Goal: Find specific page/section: Find specific page/section

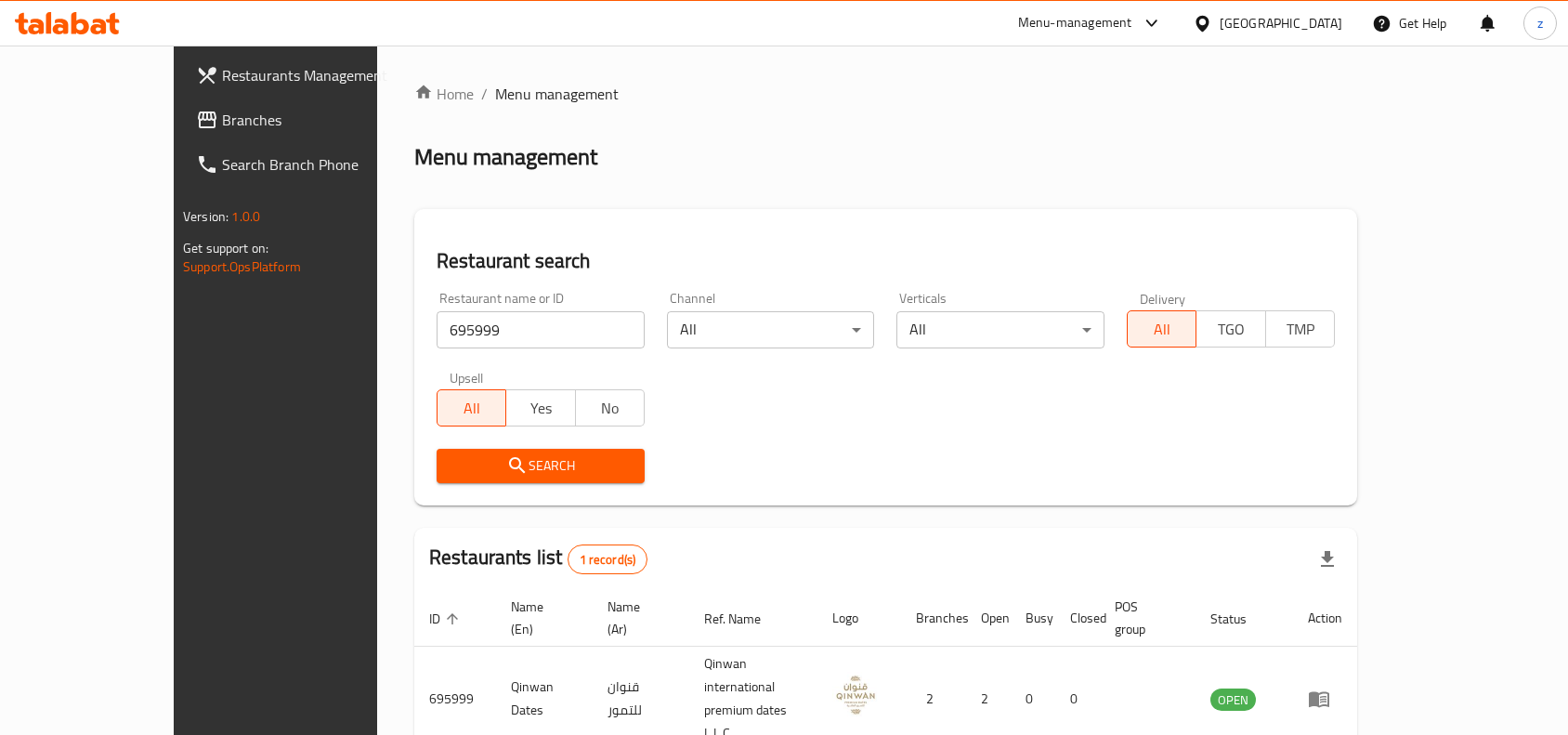
scroll to position [57, 0]
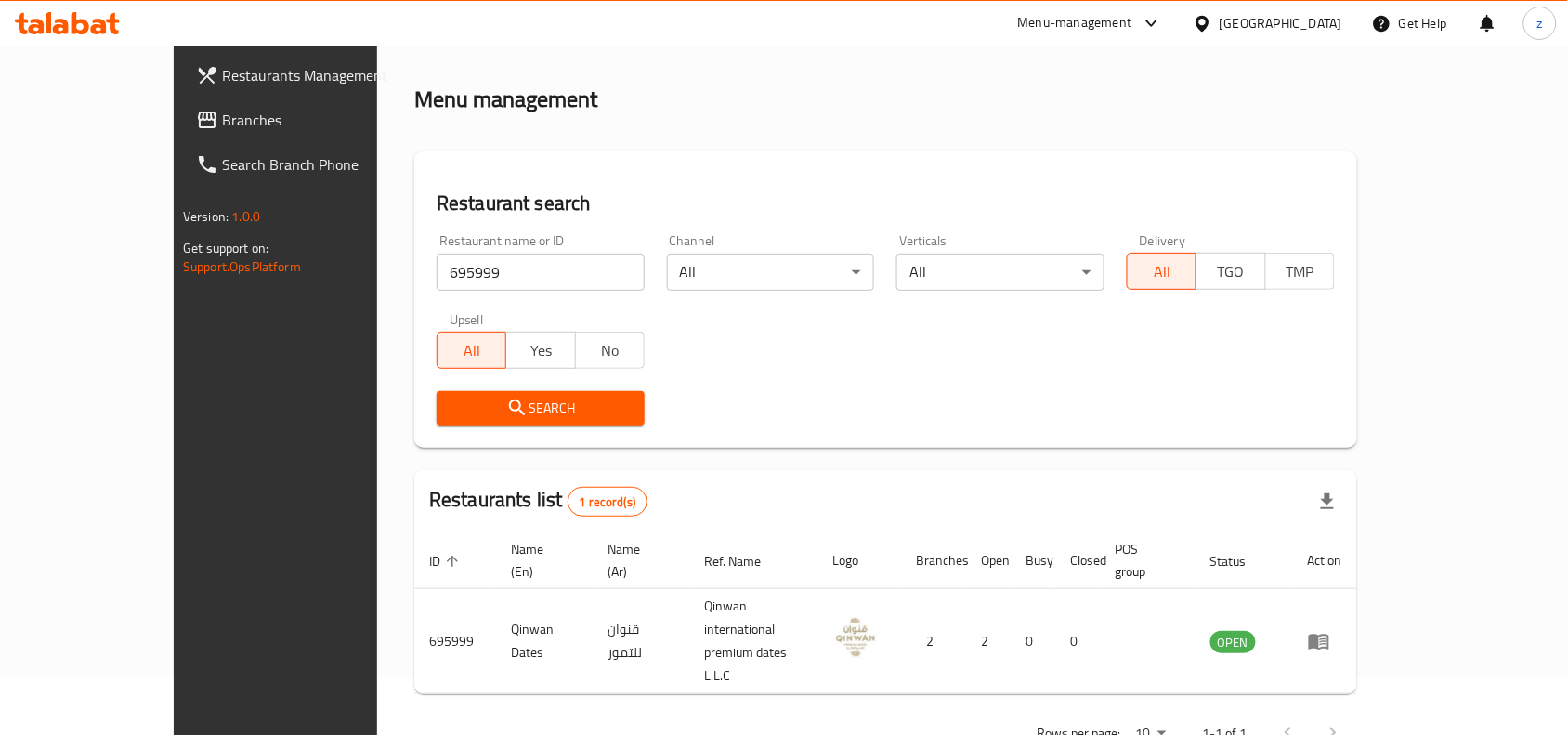
click at [1280, 29] on div "United Arab Emirates" at bounding box center [1281, 22] width 123 height 20
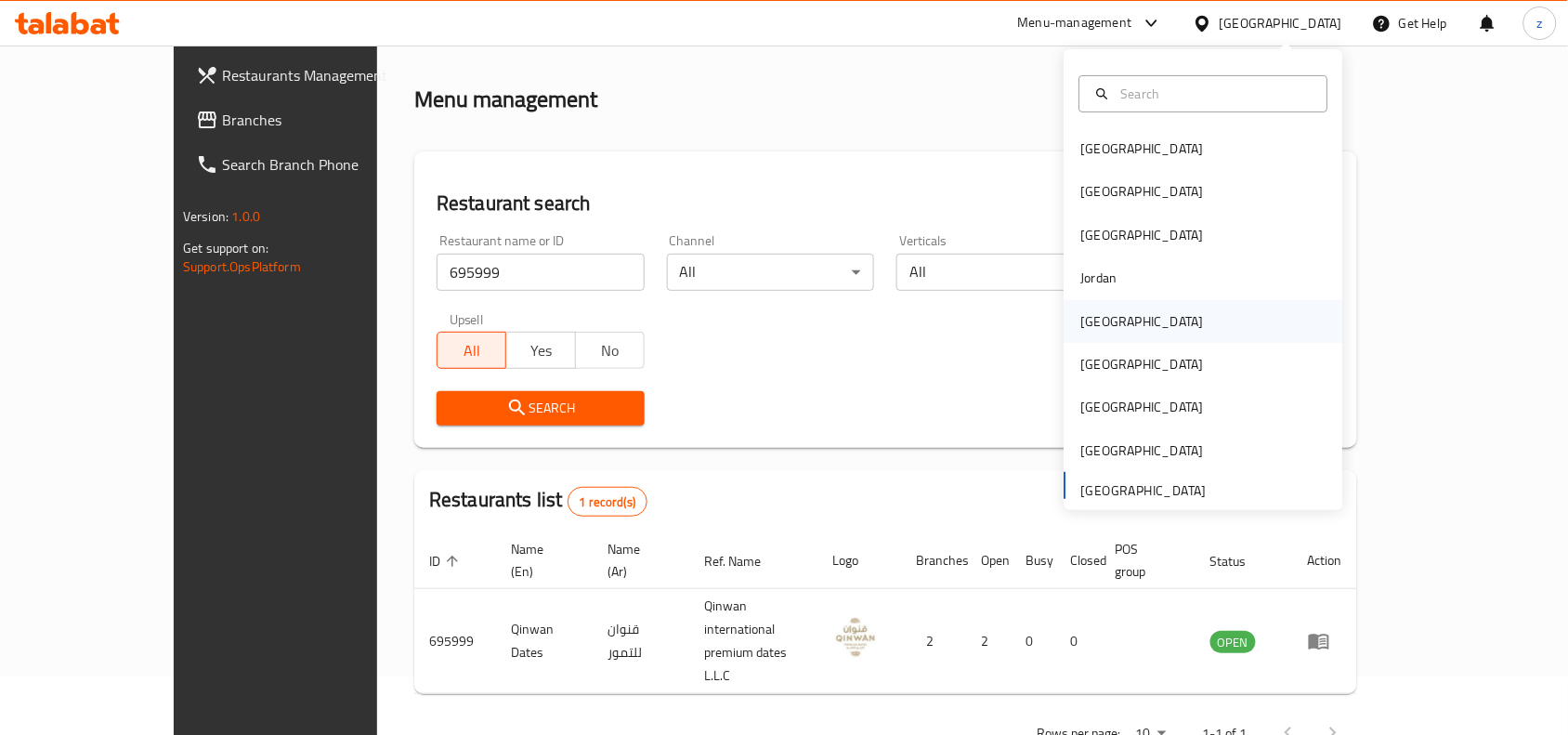
click at [1081, 323] on div "[GEOGRAPHIC_DATA]" at bounding box center [1142, 321] width 123 height 20
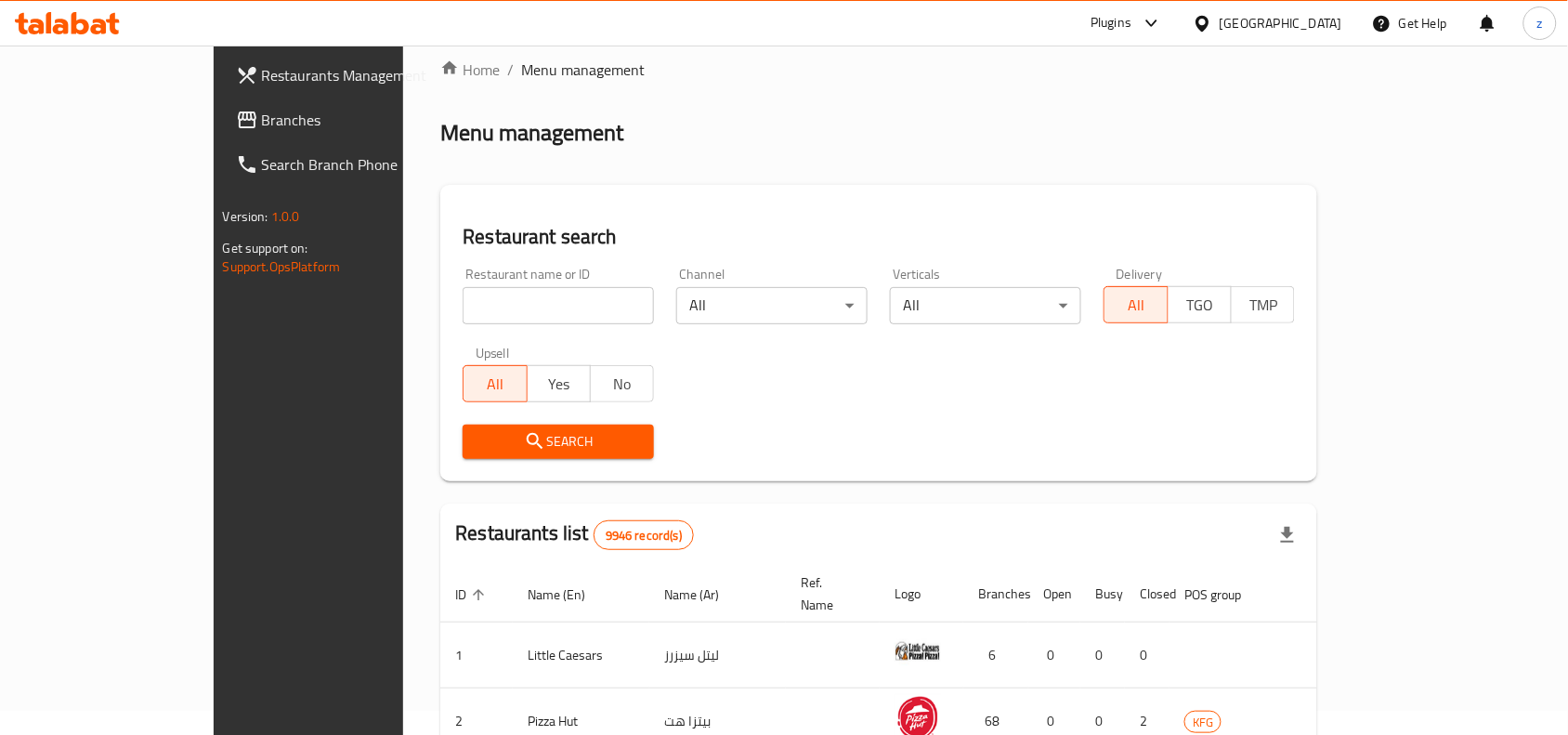
scroll to position [57, 0]
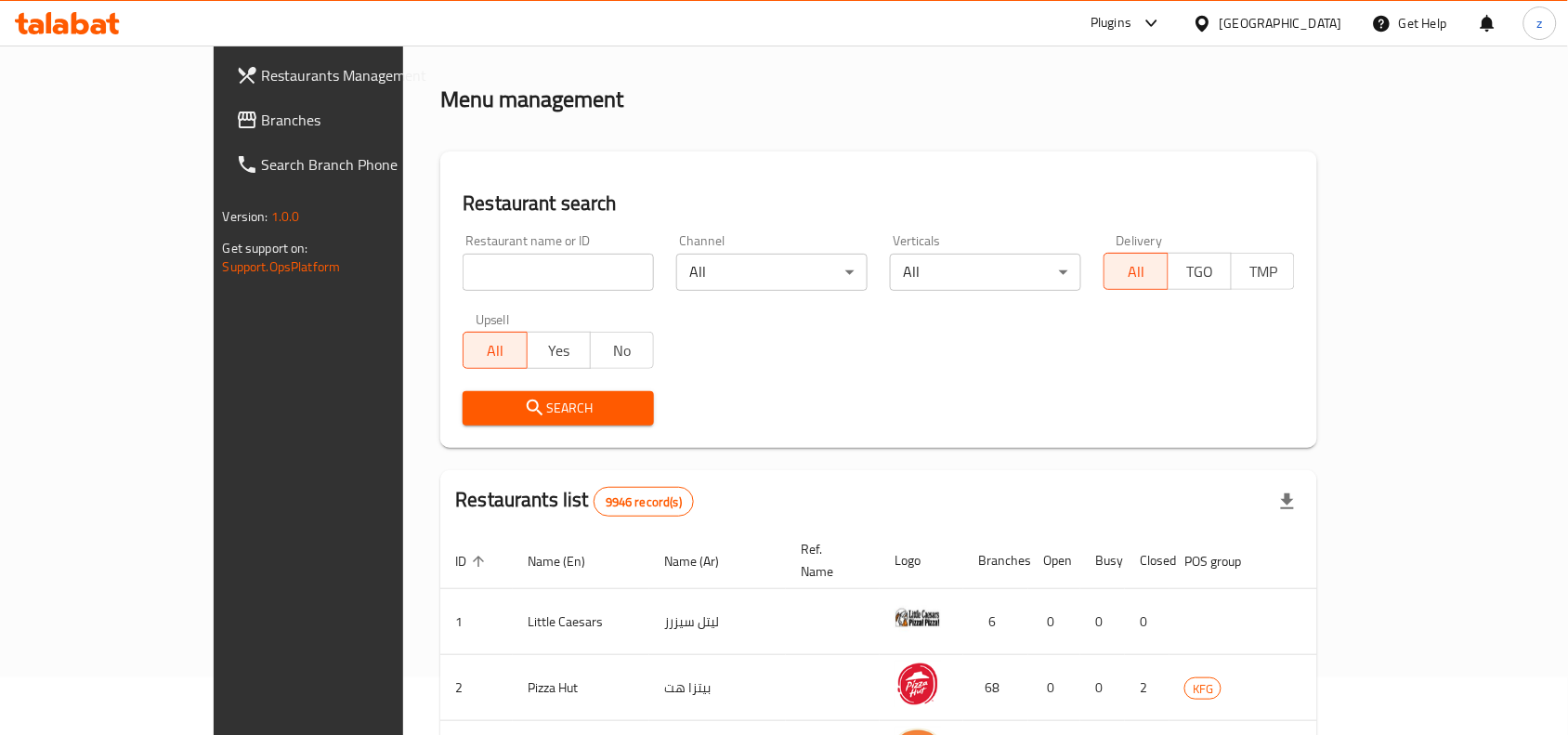
click at [262, 122] on span "Branches" at bounding box center [361, 120] width 199 height 22
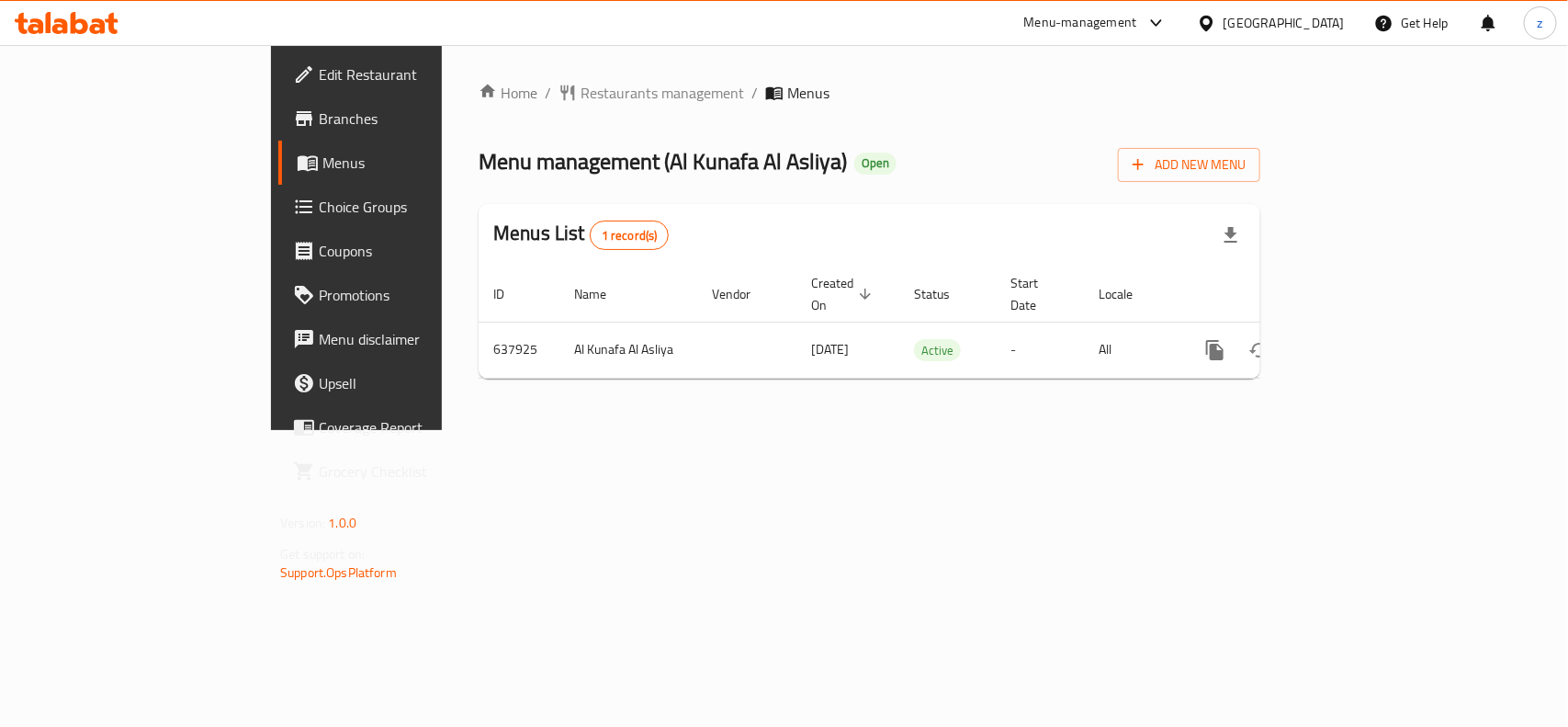
click at [581, 92] on span "Restaurants management" at bounding box center [663, 92] width 164 height 22
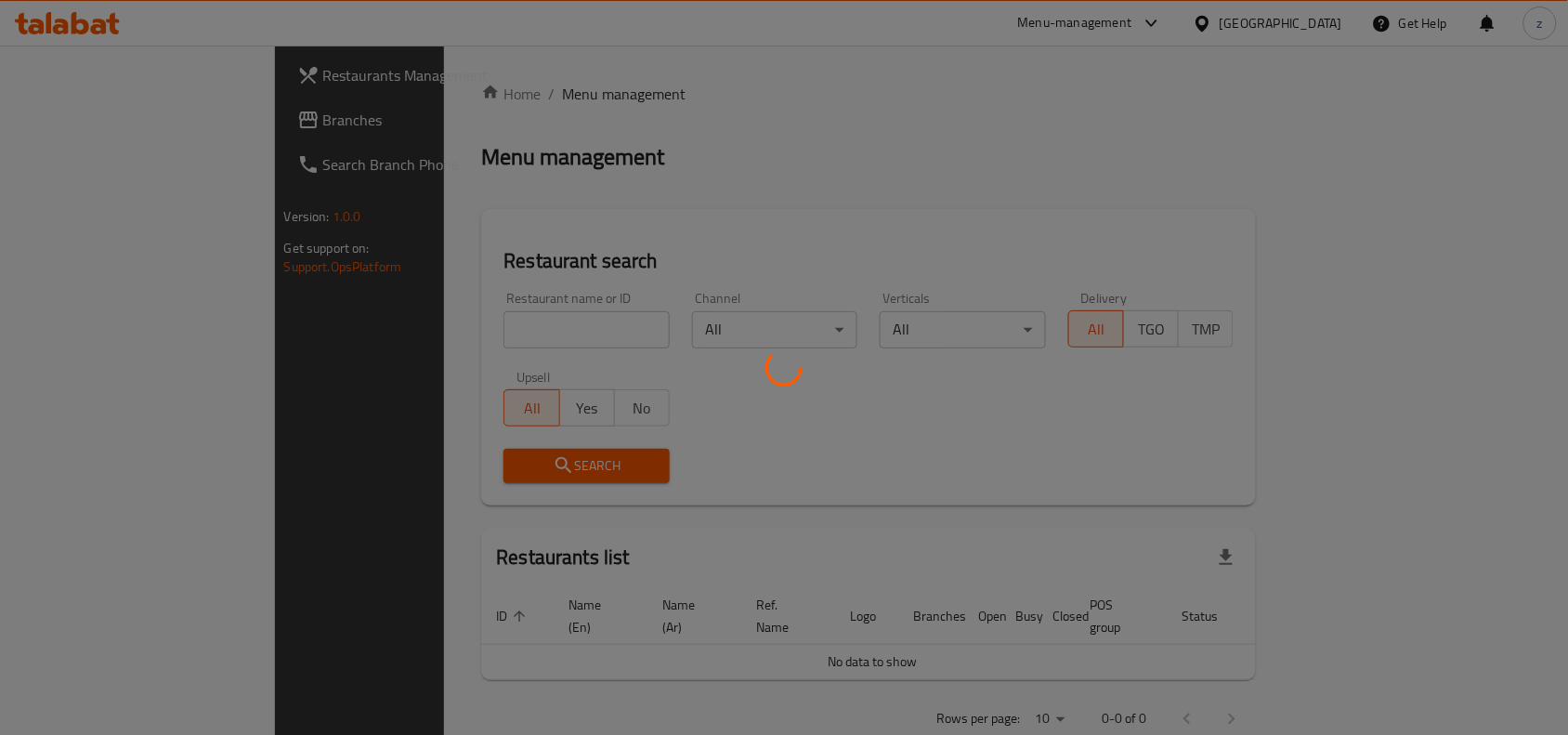
click at [456, 318] on div at bounding box center [784, 367] width 1568 height 735
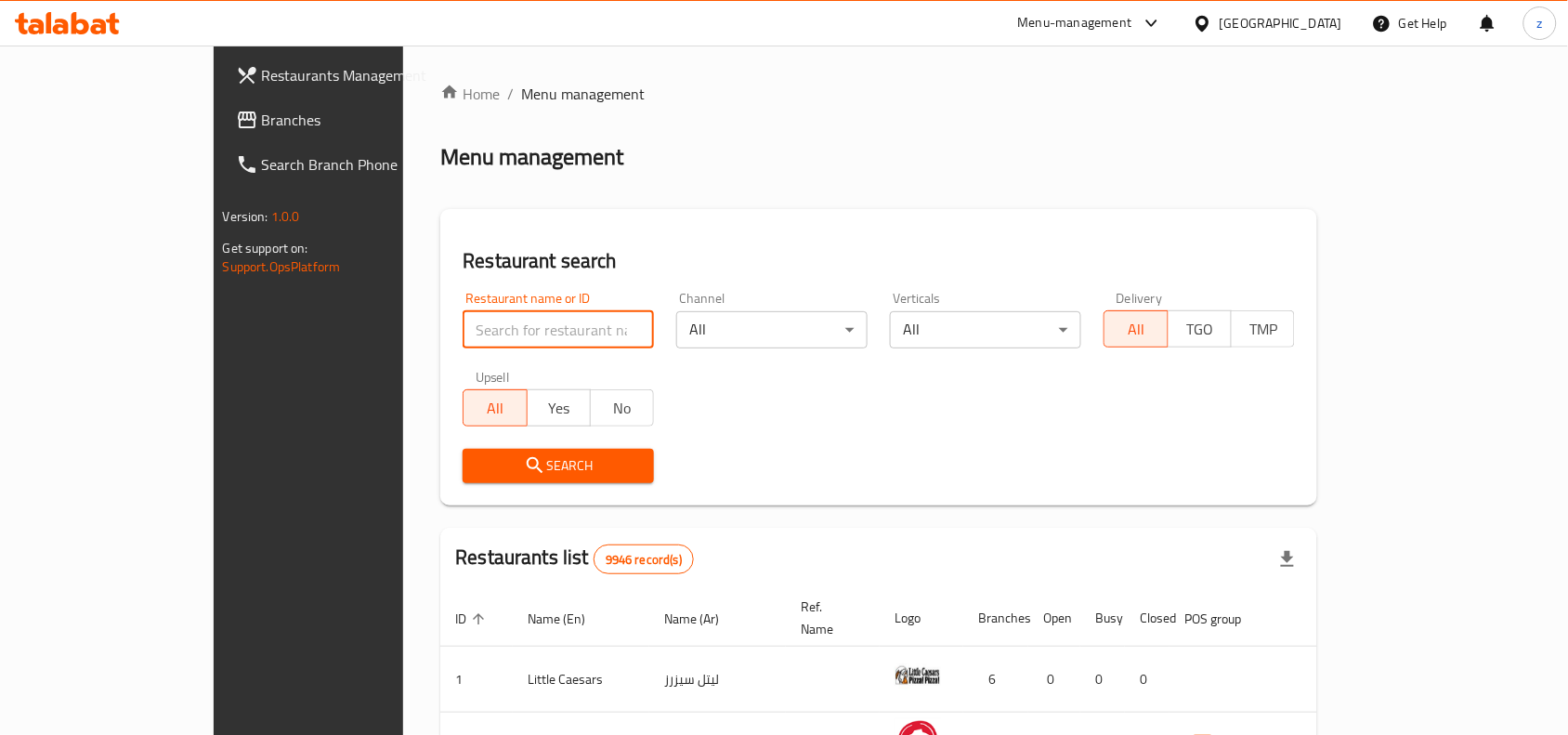
click at [463, 318] on input "search" at bounding box center [558, 330] width 192 height 37
paste input "640050"
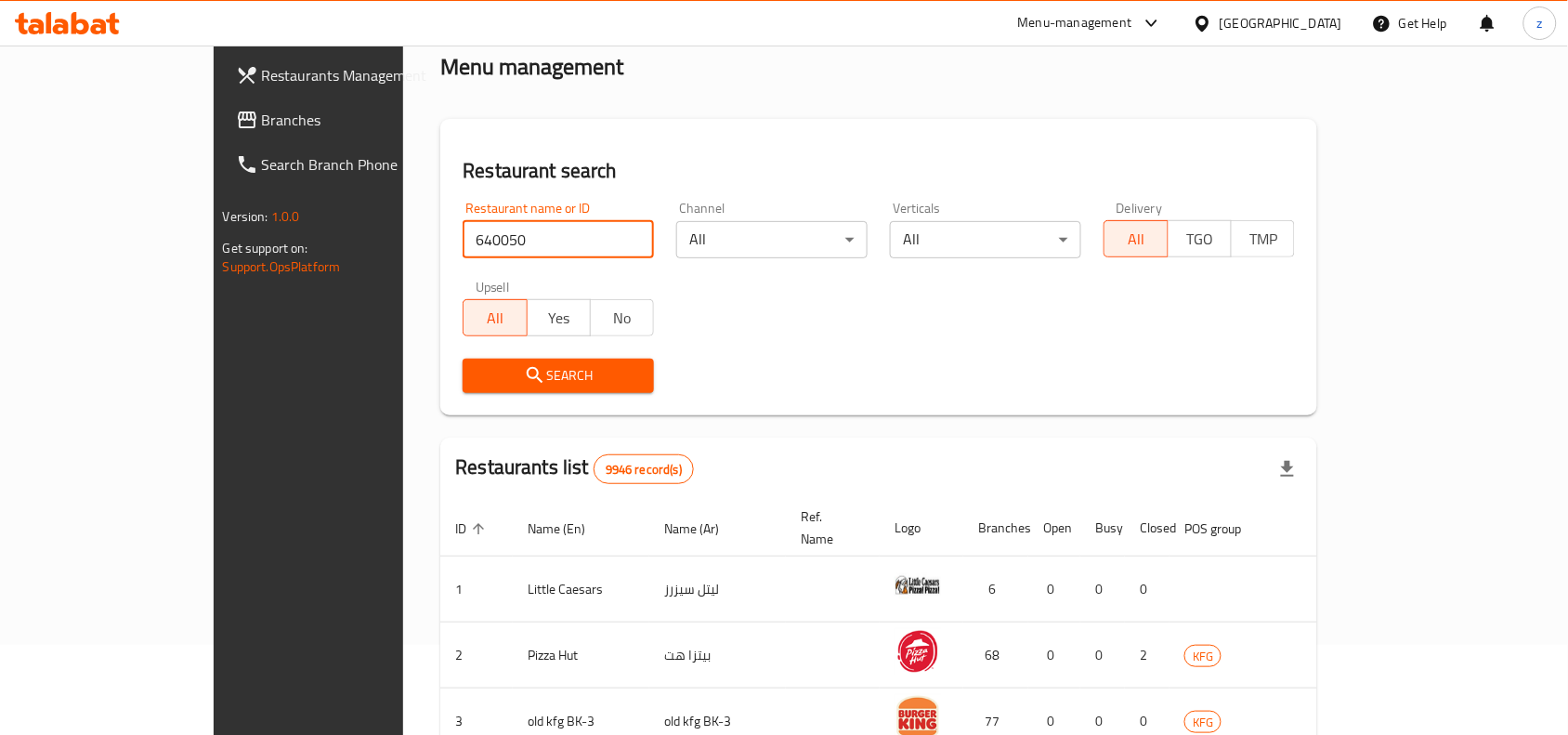
scroll to position [232, 0]
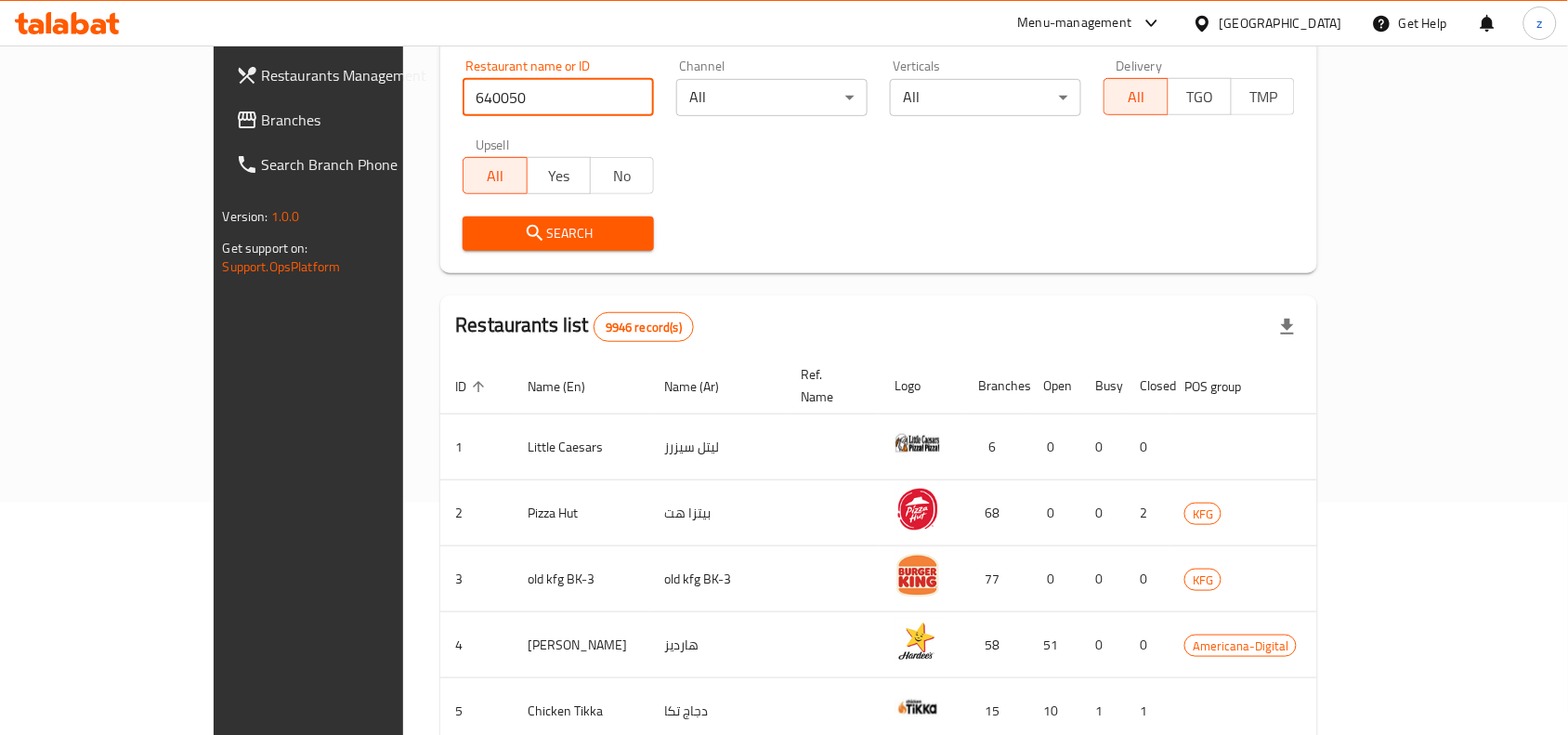
type input "640050"
click at [473, 272] on div "Restaurant search Restaurant name or ID 640050 Restaurant name or ID Channel Al…" at bounding box center [878, 125] width 877 height 296
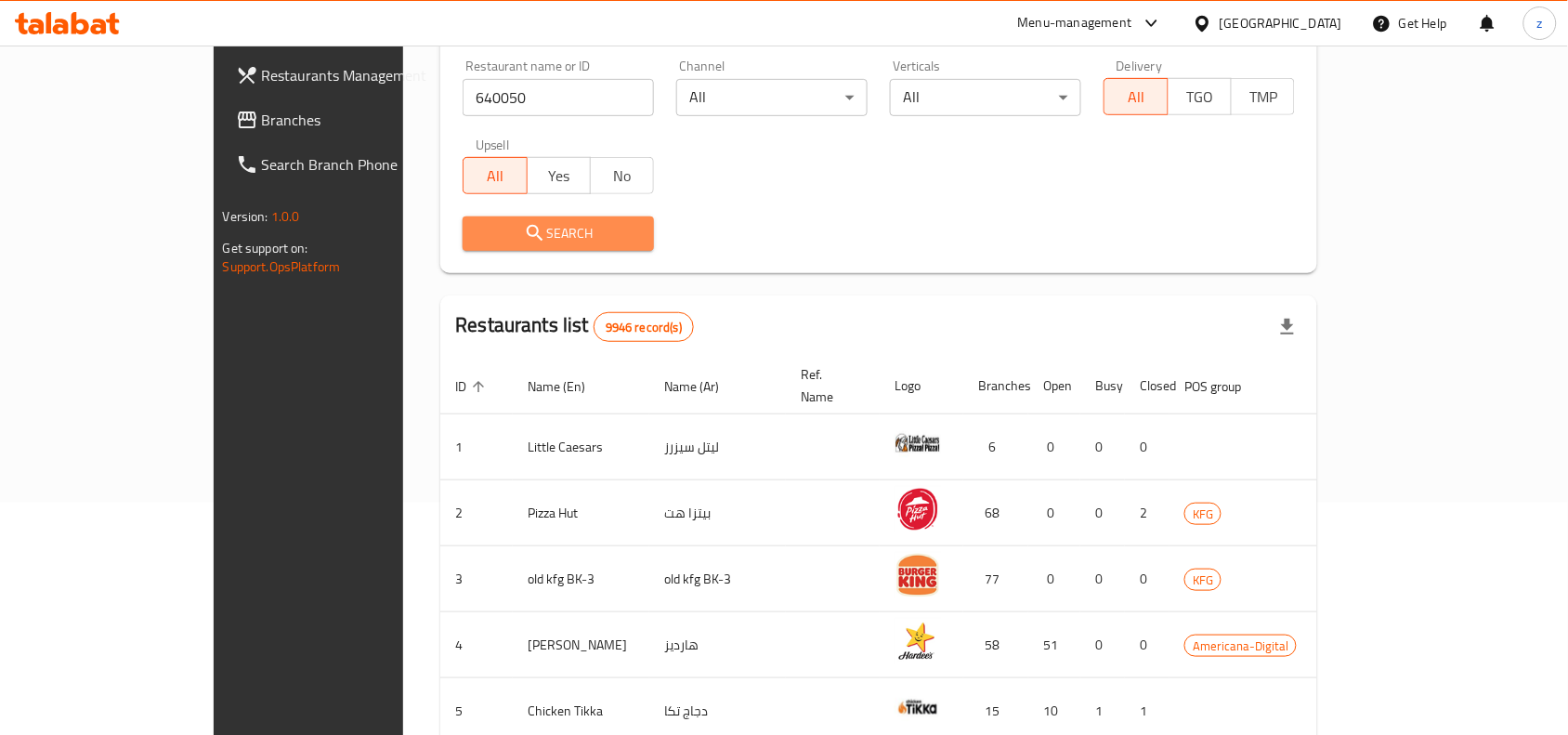
click at [477, 231] on span "Search" at bounding box center [558, 234] width 162 height 23
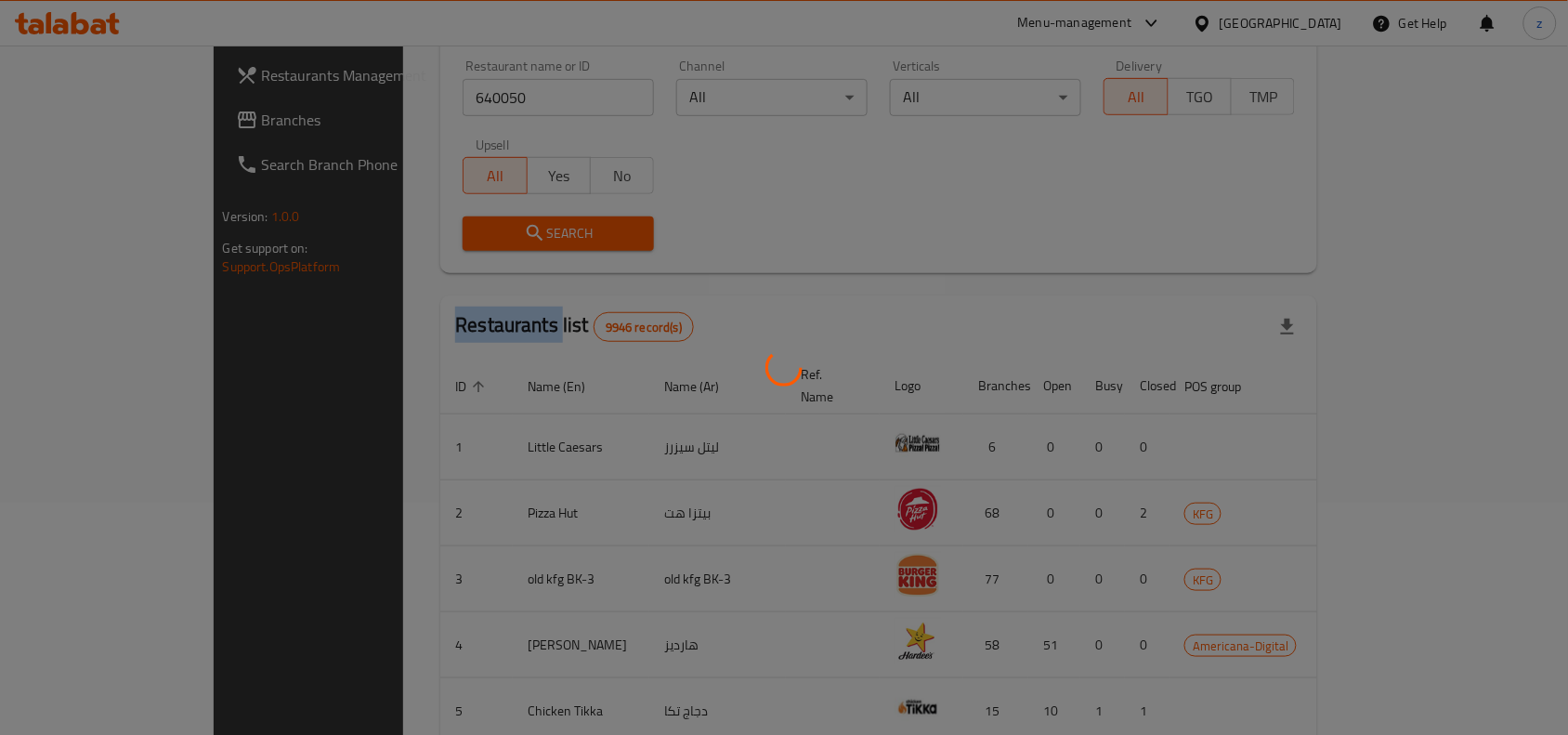
click at [467, 231] on div at bounding box center [784, 367] width 1568 height 735
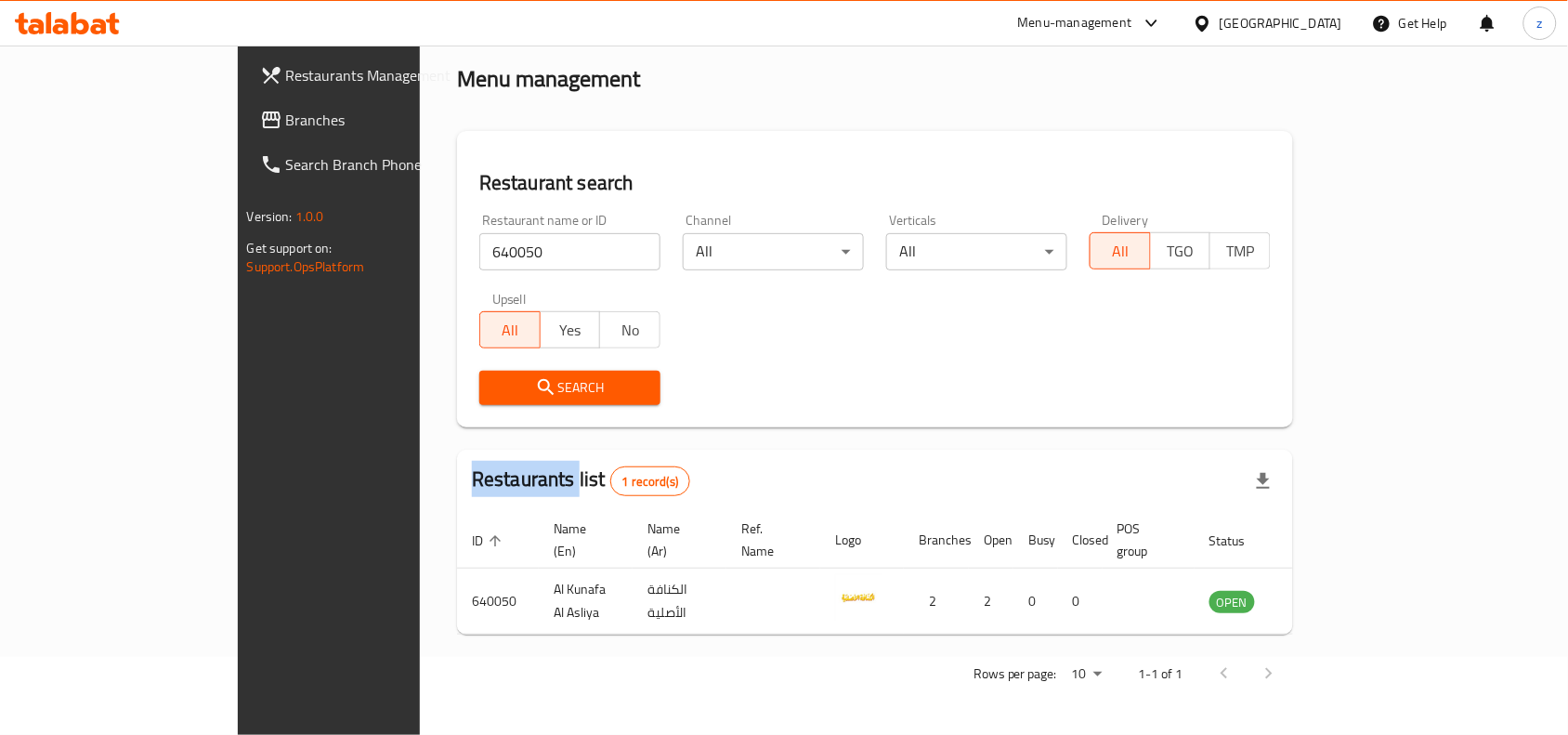
scroll to position [57, 0]
